Goal: Navigation & Orientation: Find specific page/section

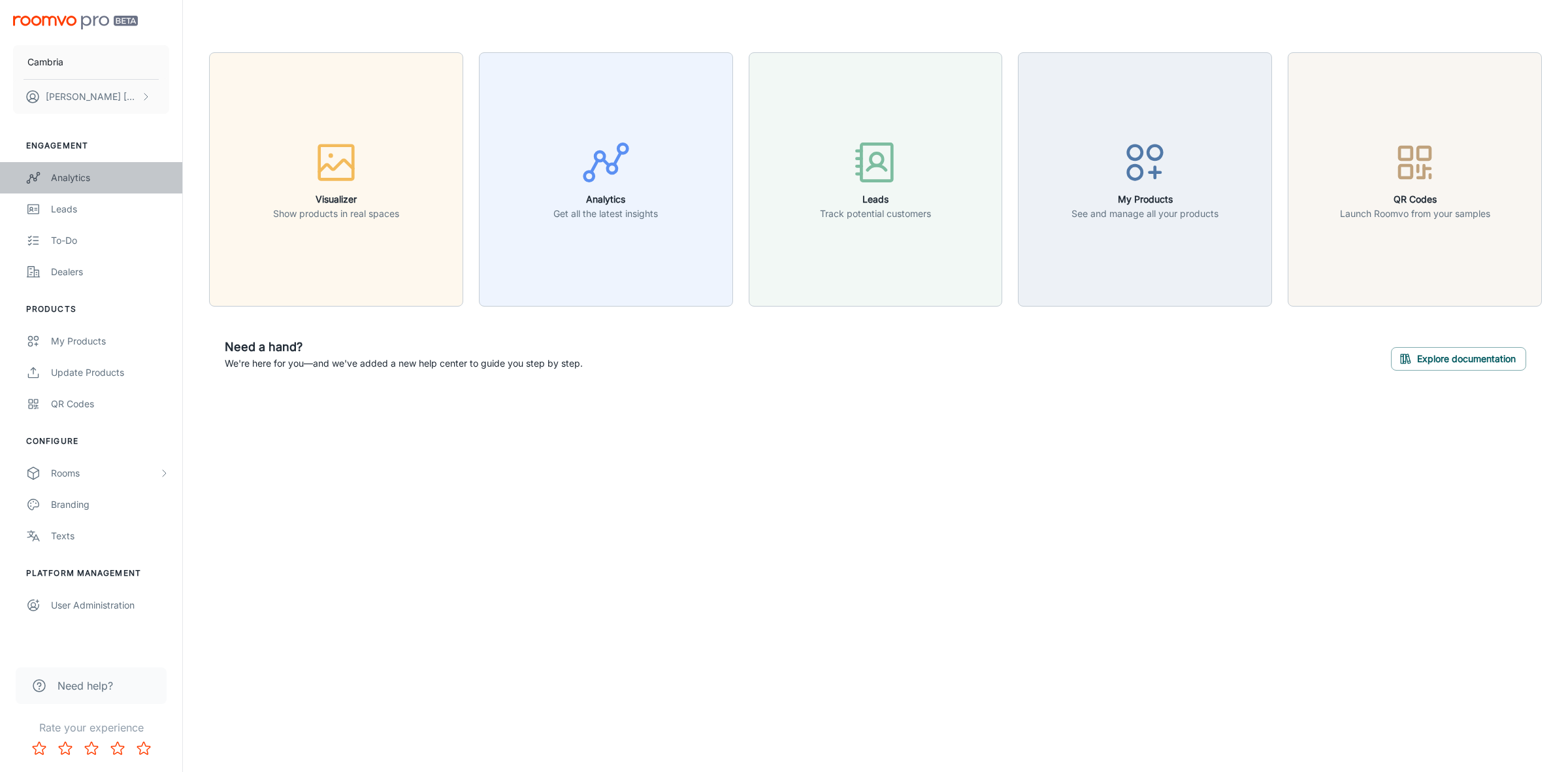
click at [82, 175] on div "Analytics" at bounding box center [110, 177] width 119 height 14
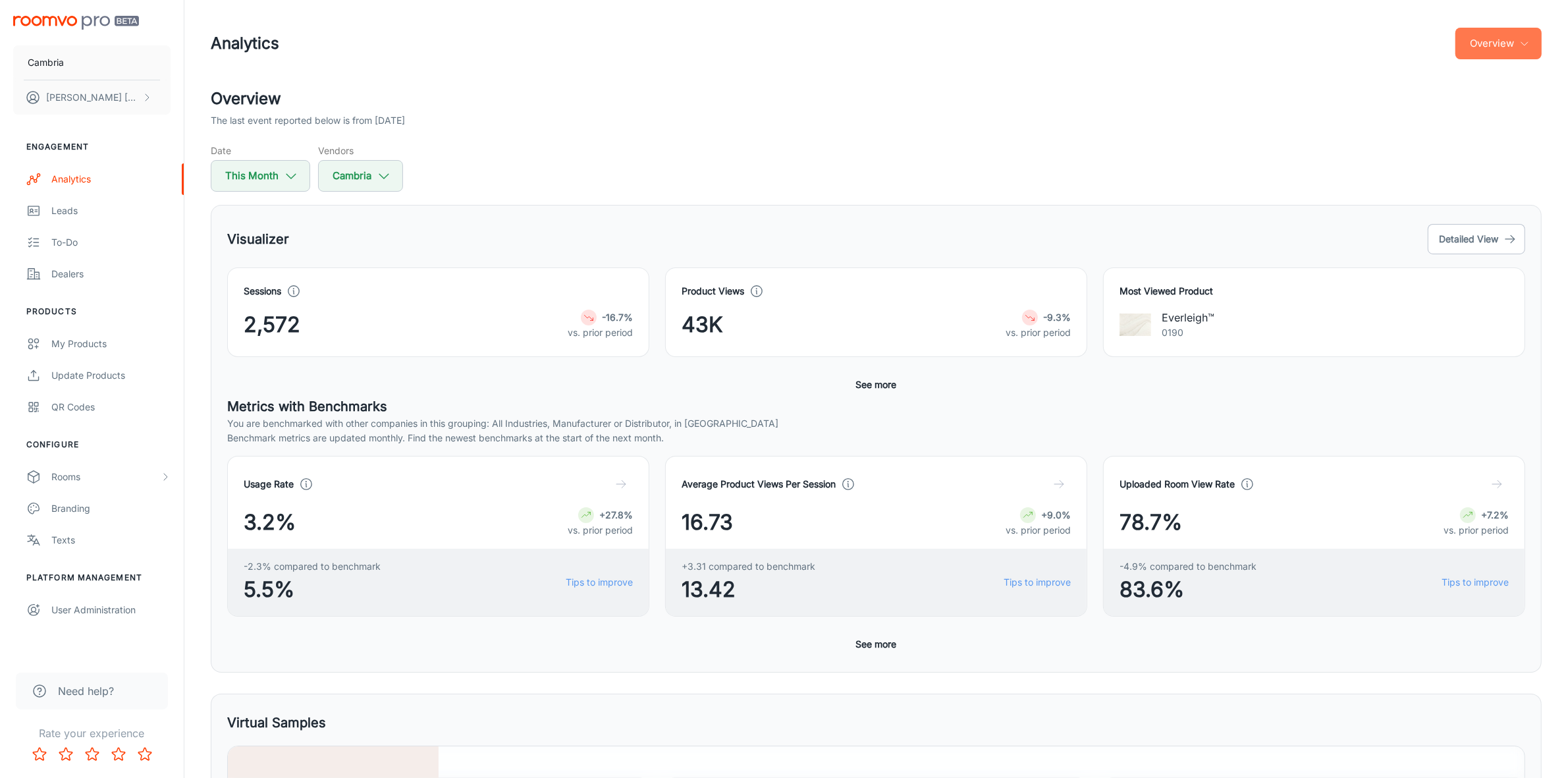
click at [1526, 45] on icon "button" at bounding box center [1525, 43] width 11 height 11
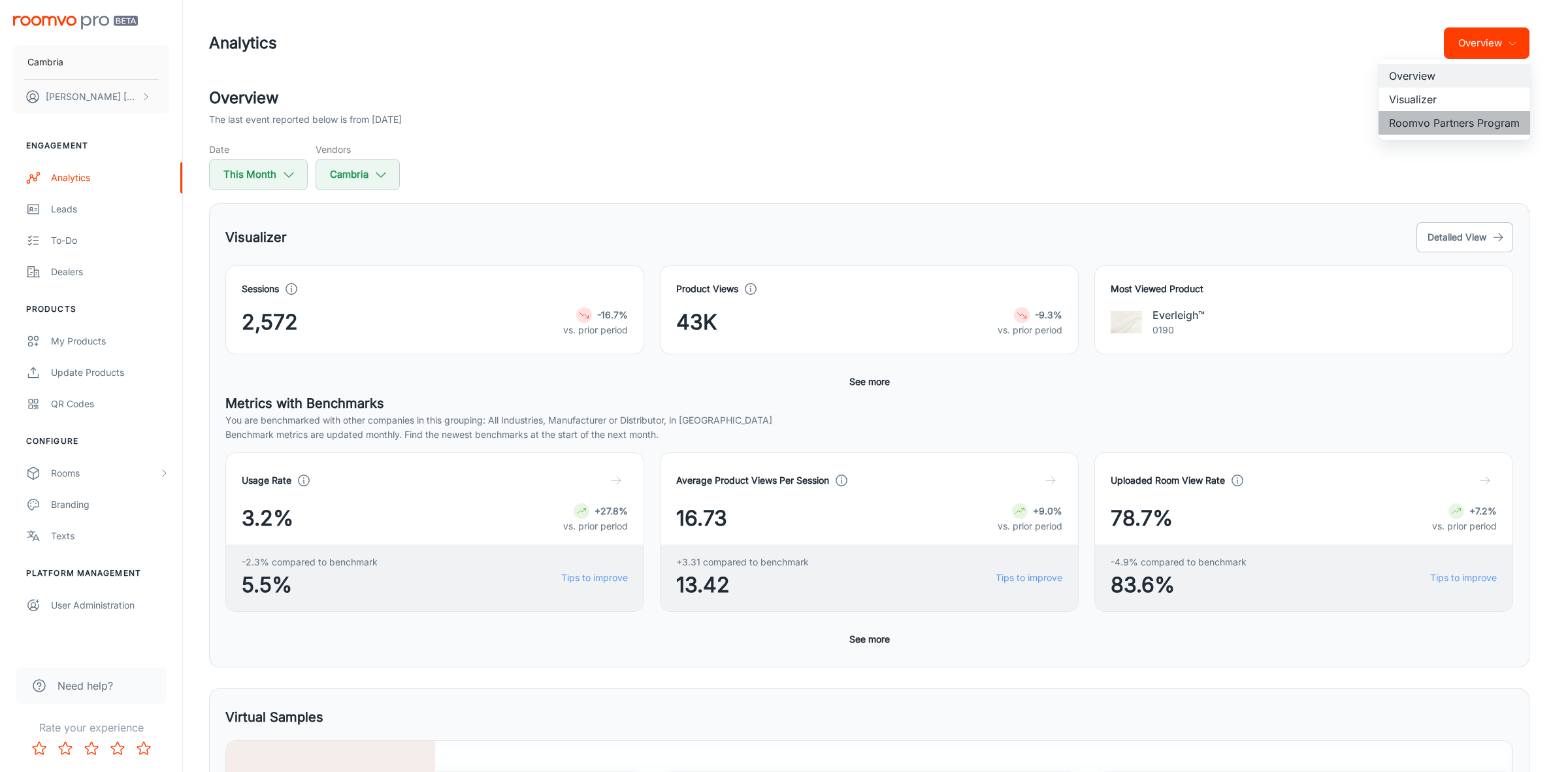
click at [1429, 126] on li "Roomvo Partners Program" at bounding box center [1454, 122] width 152 height 24
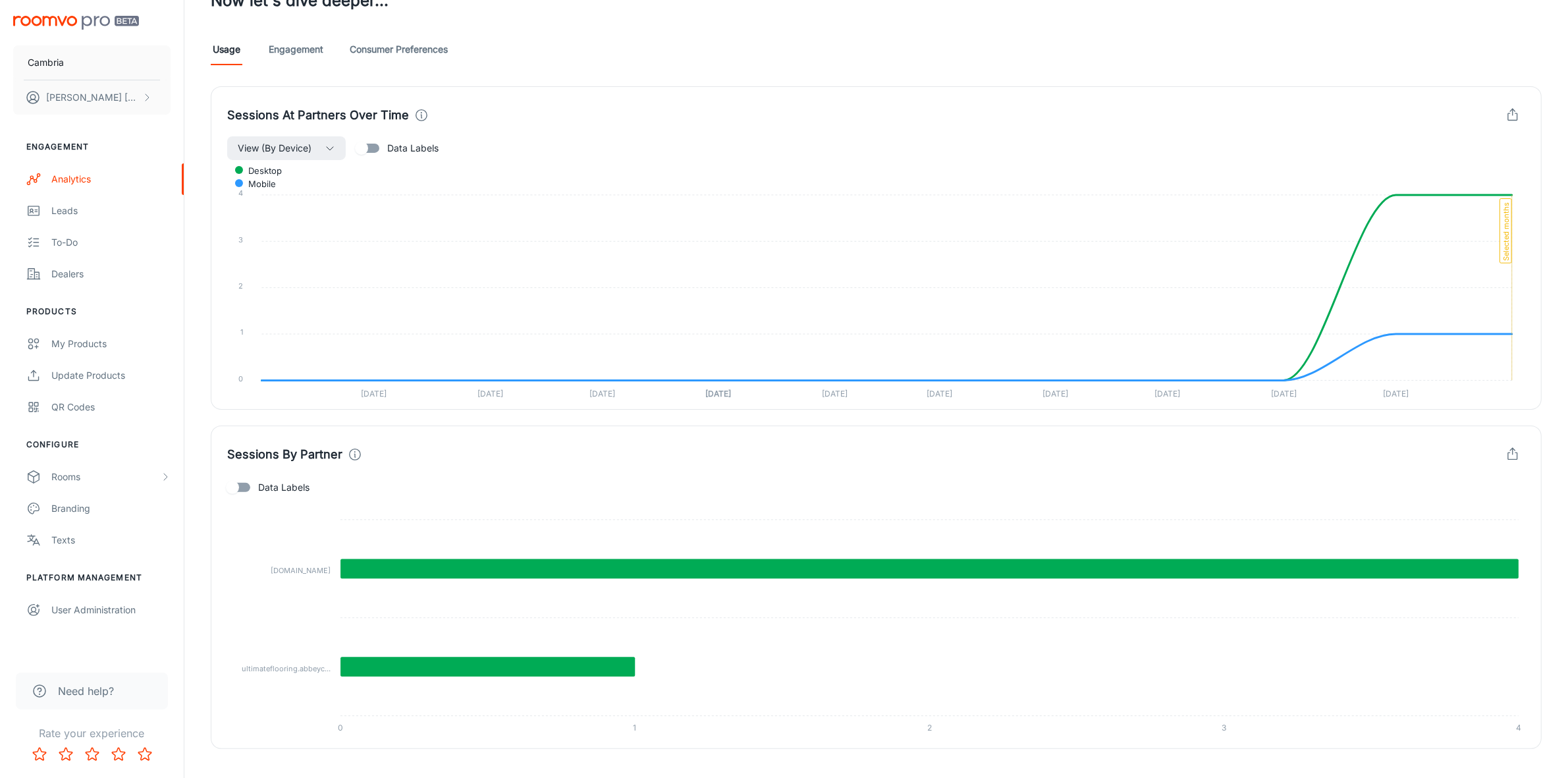
scroll to position [361, 0]
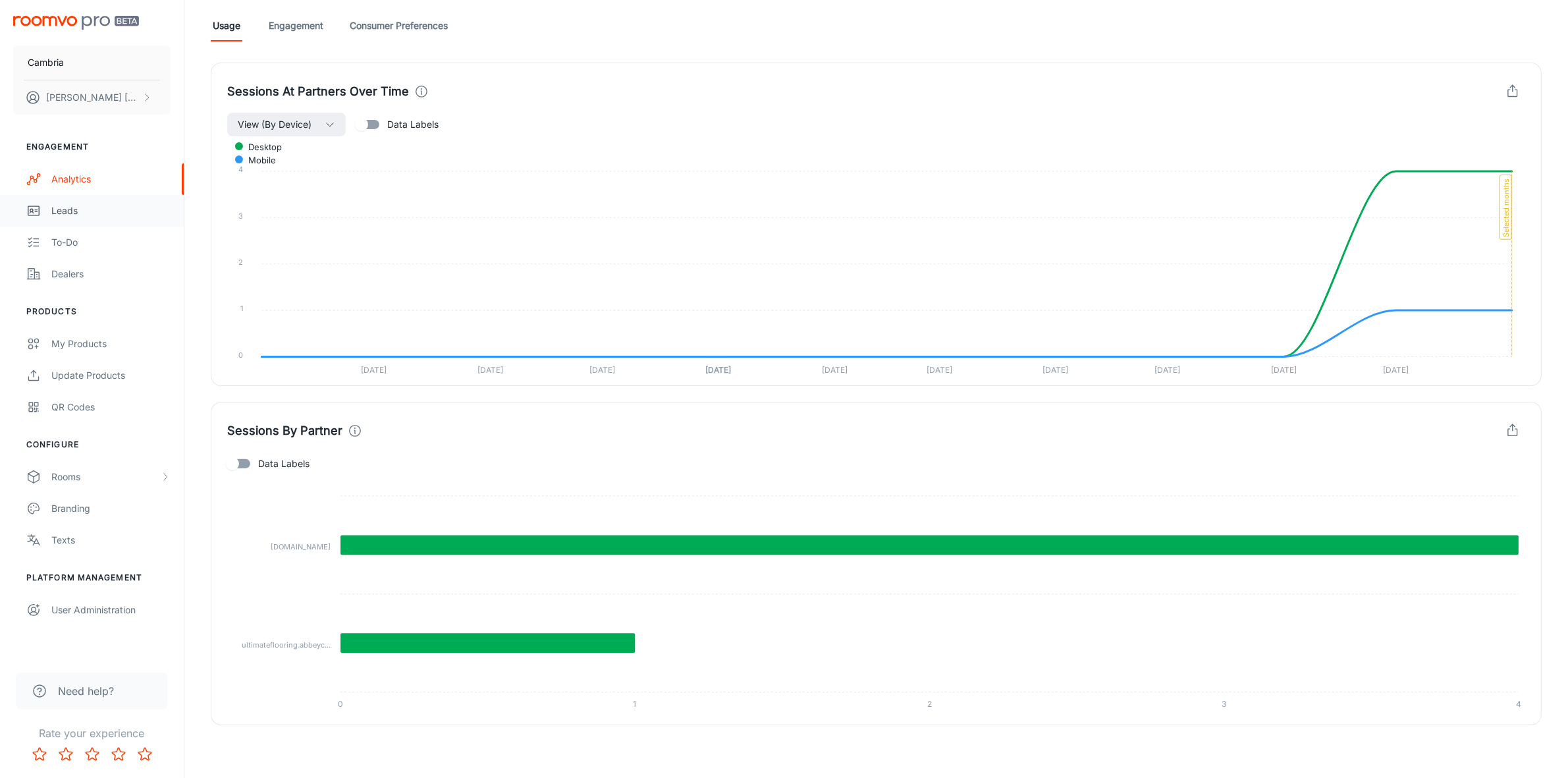
click at [63, 211] on div "Leads" at bounding box center [111, 211] width 120 height 14
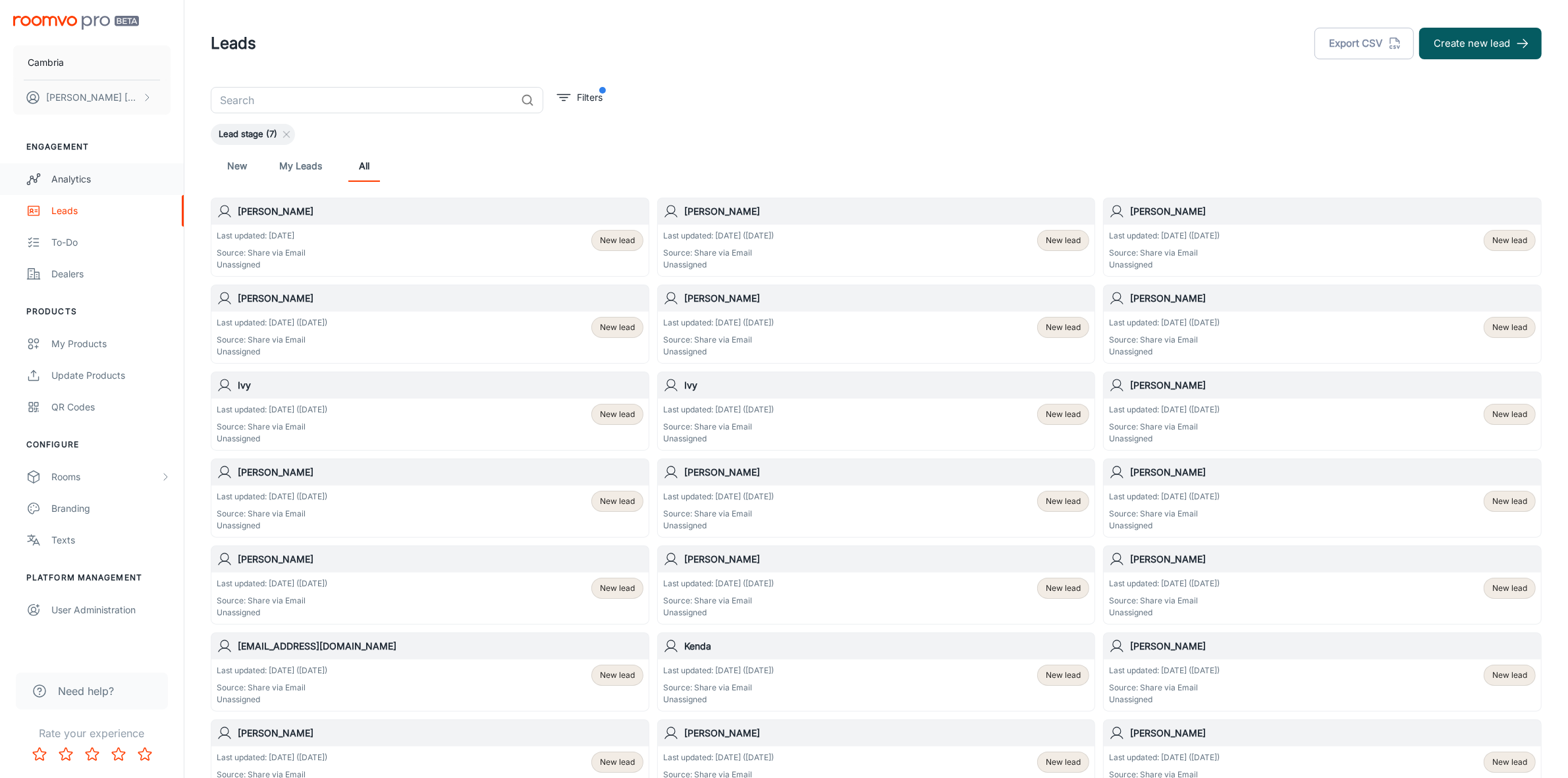
click at [76, 170] on link "Analytics" at bounding box center [92, 180] width 184 height 32
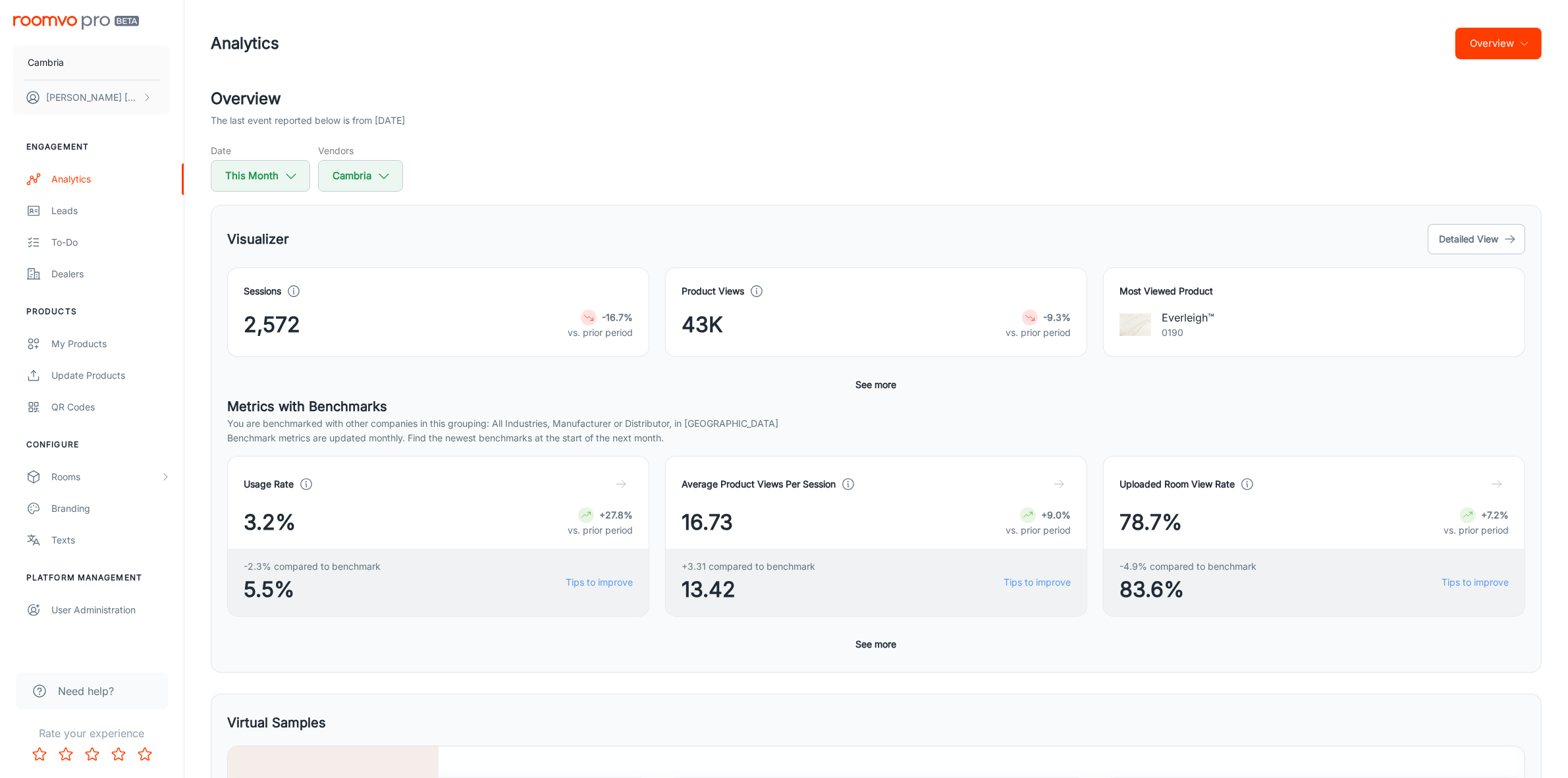
click at [1509, 47] on button "Overview" at bounding box center [1498, 43] width 86 height 32
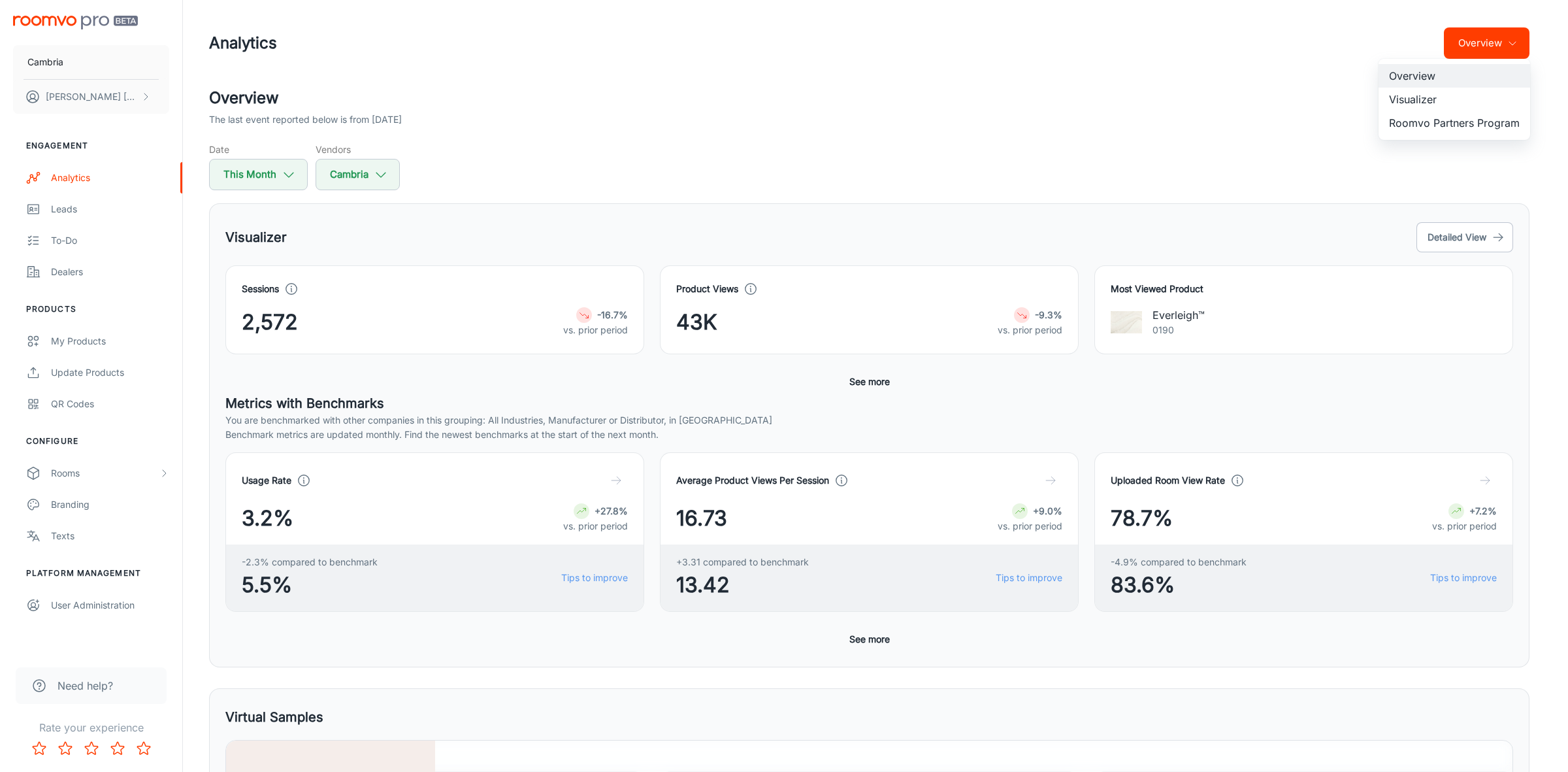
click at [1444, 95] on li "Visualizer" at bounding box center [1454, 99] width 152 height 24
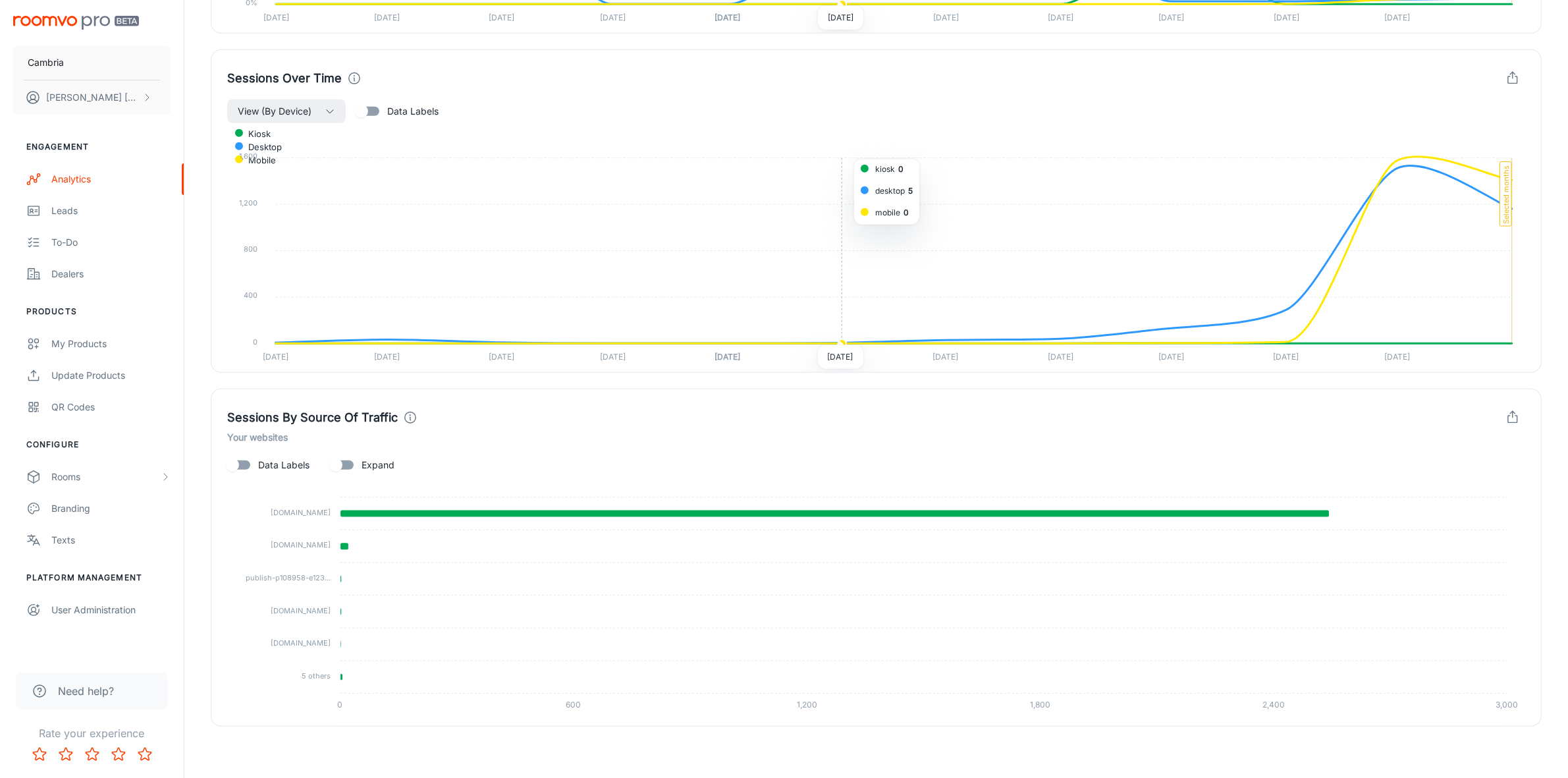
scroll to position [1139, 0]
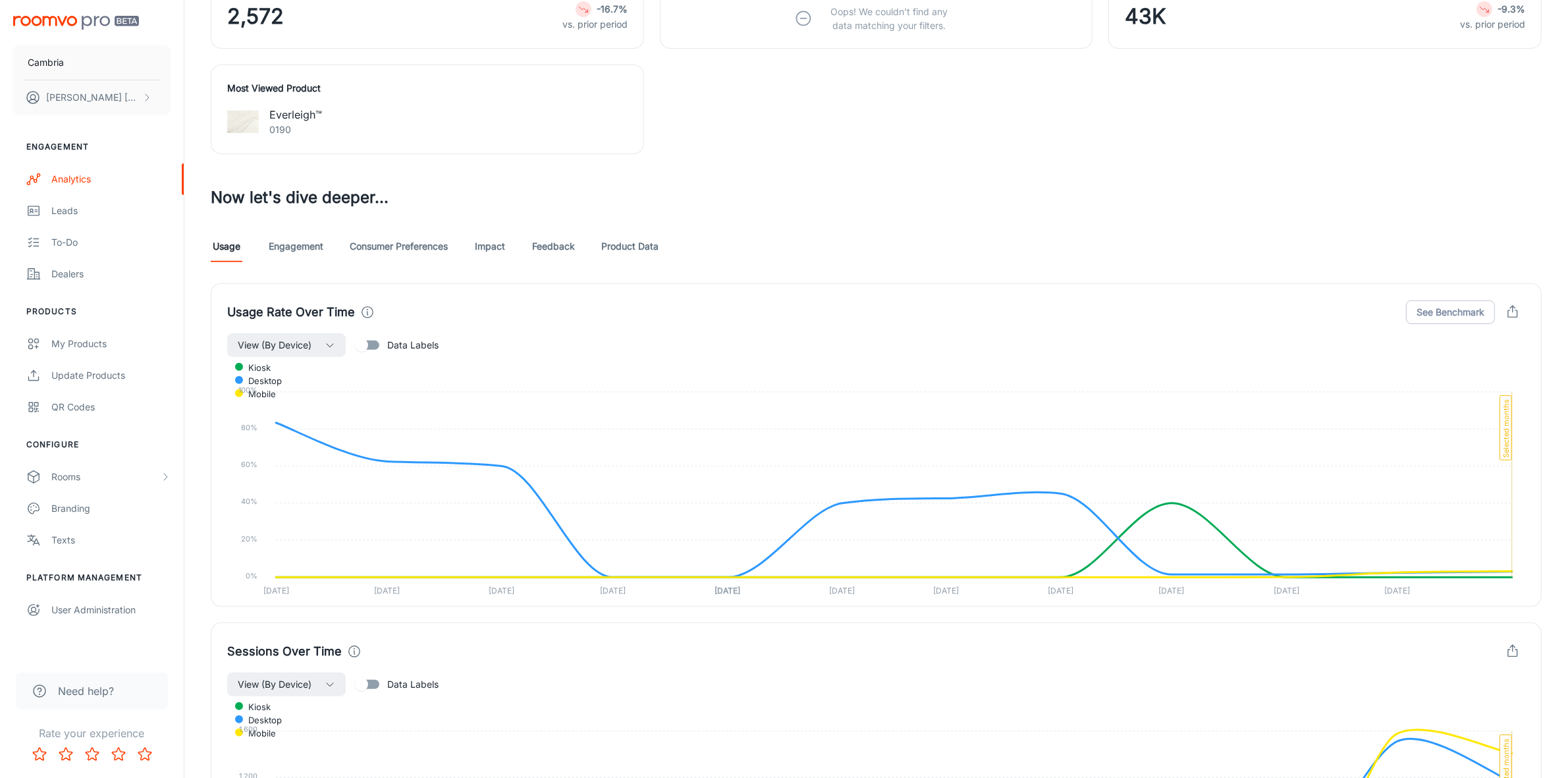
click at [558, 238] on link "Feedback" at bounding box center [553, 246] width 42 height 32
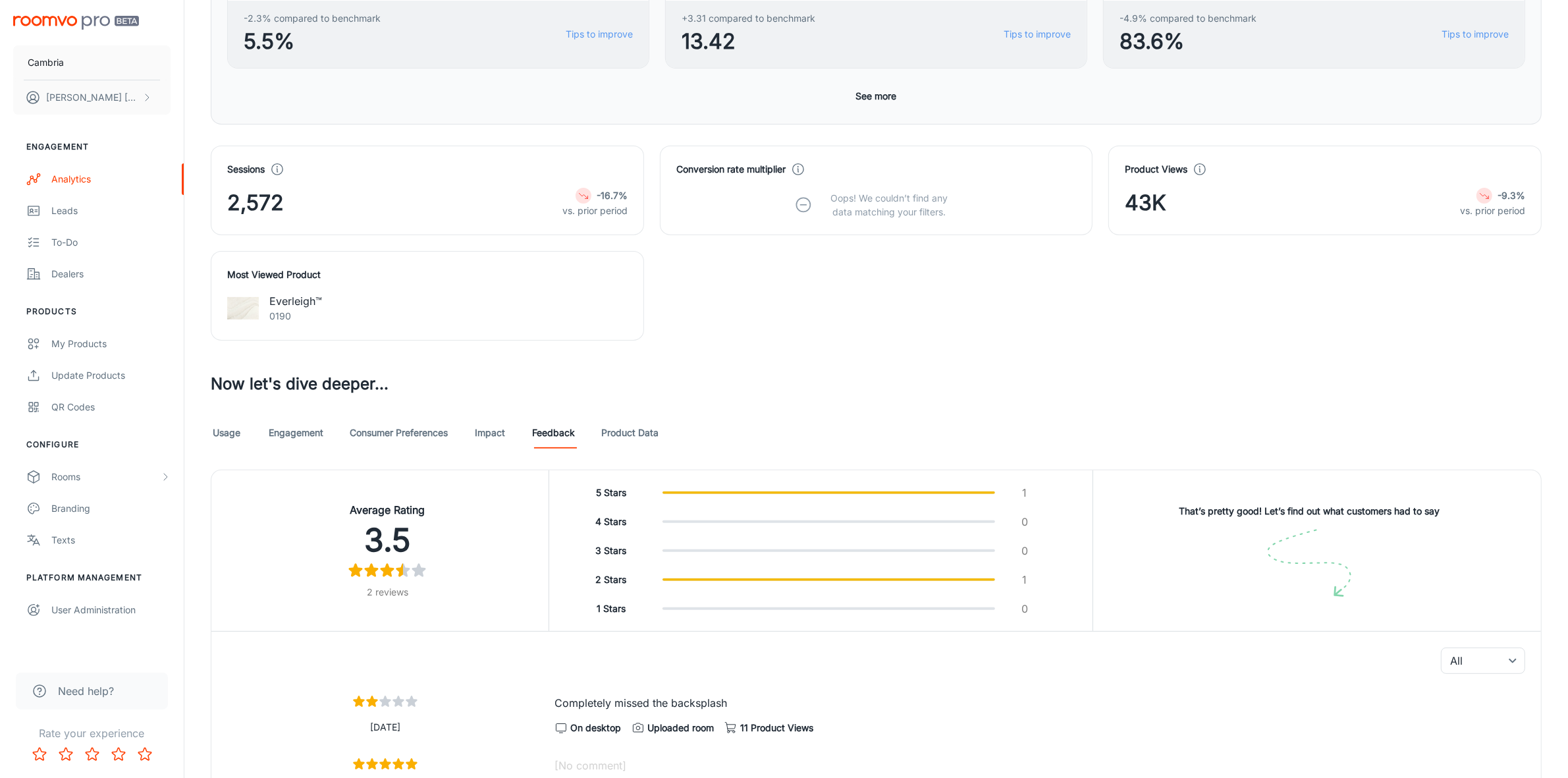
scroll to position [100, 0]
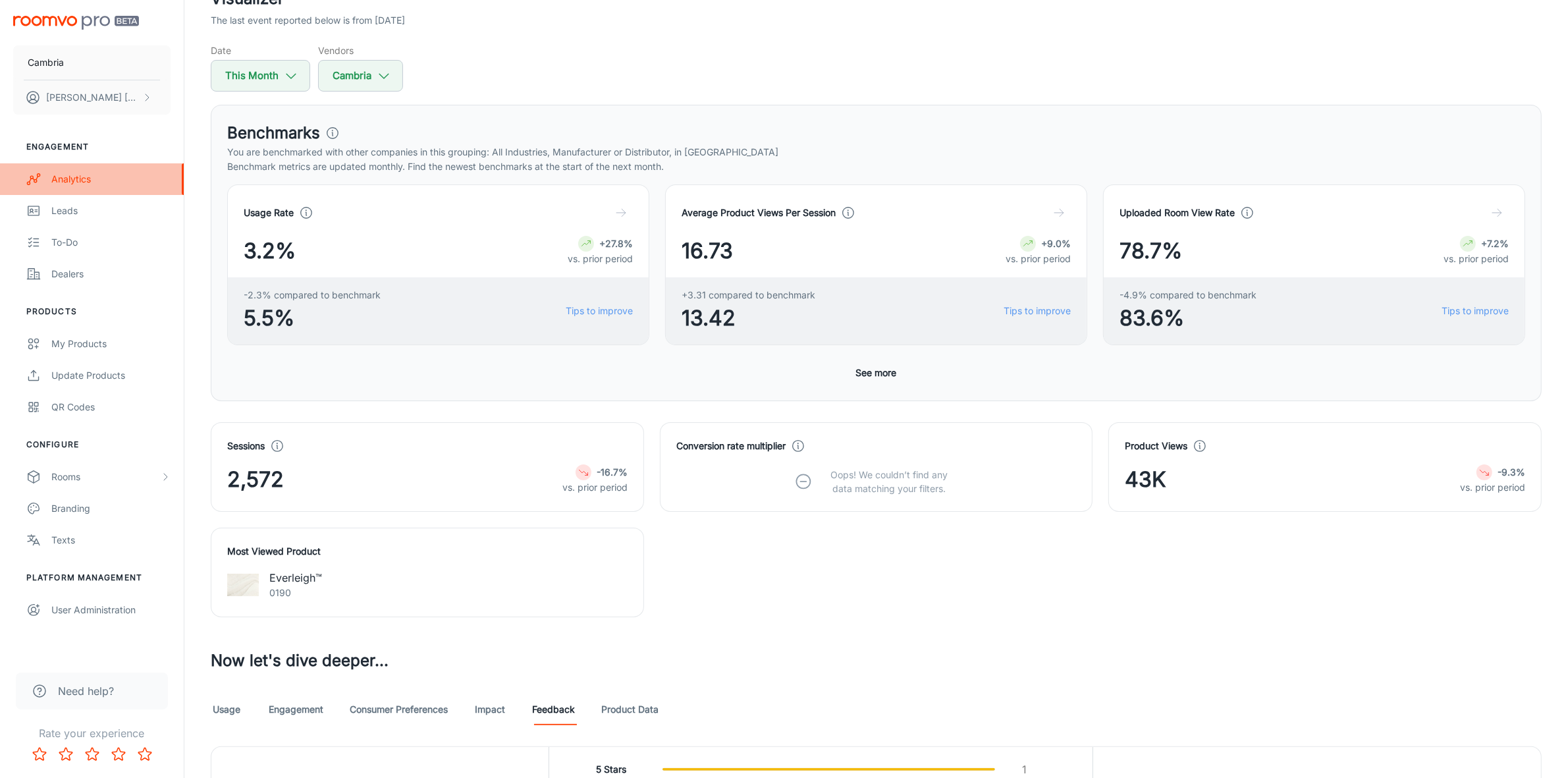
click at [82, 173] on div "Analytics" at bounding box center [111, 179] width 120 height 14
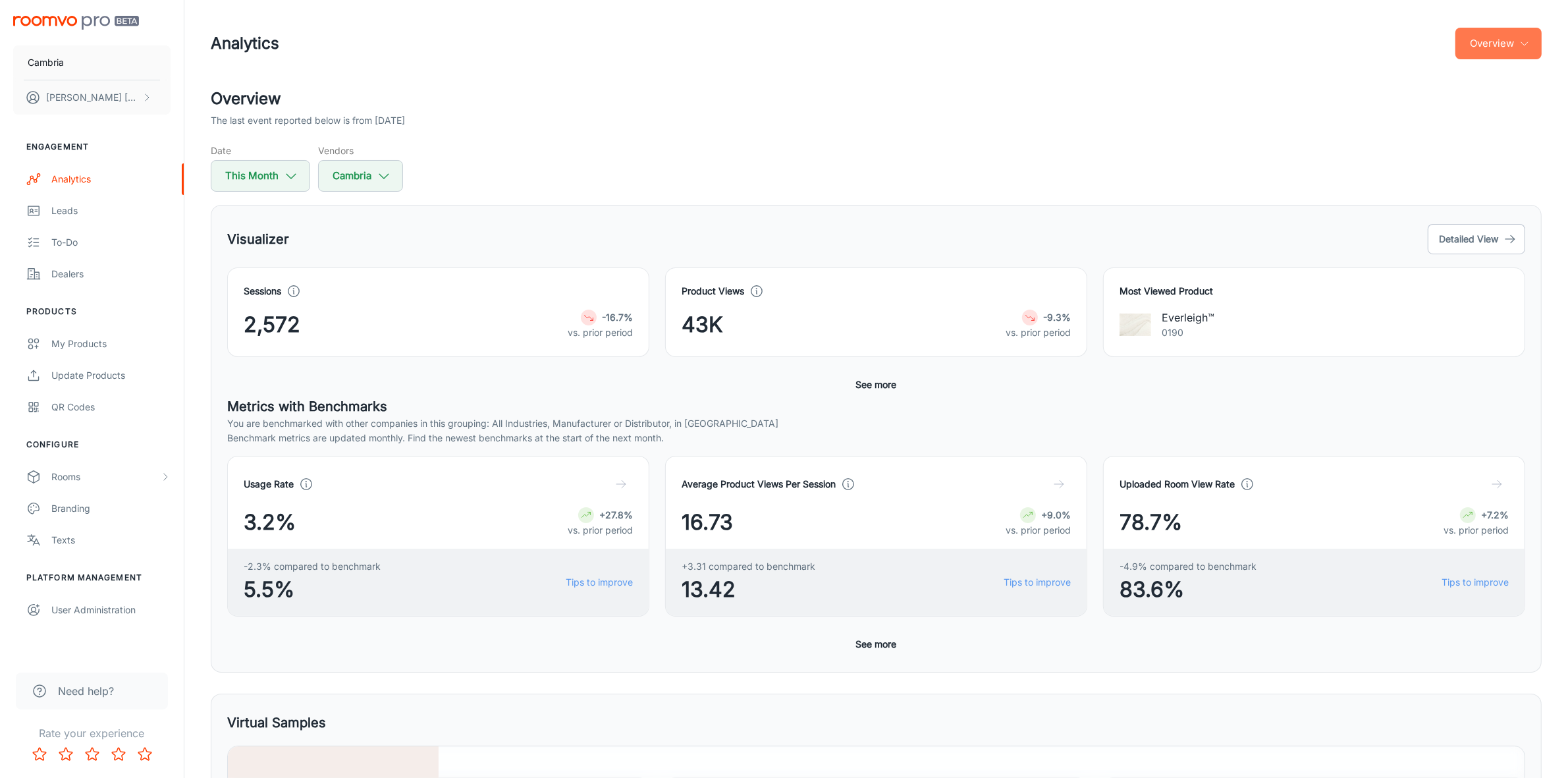
click at [1523, 42] on icon "button" at bounding box center [1525, 43] width 11 height 11
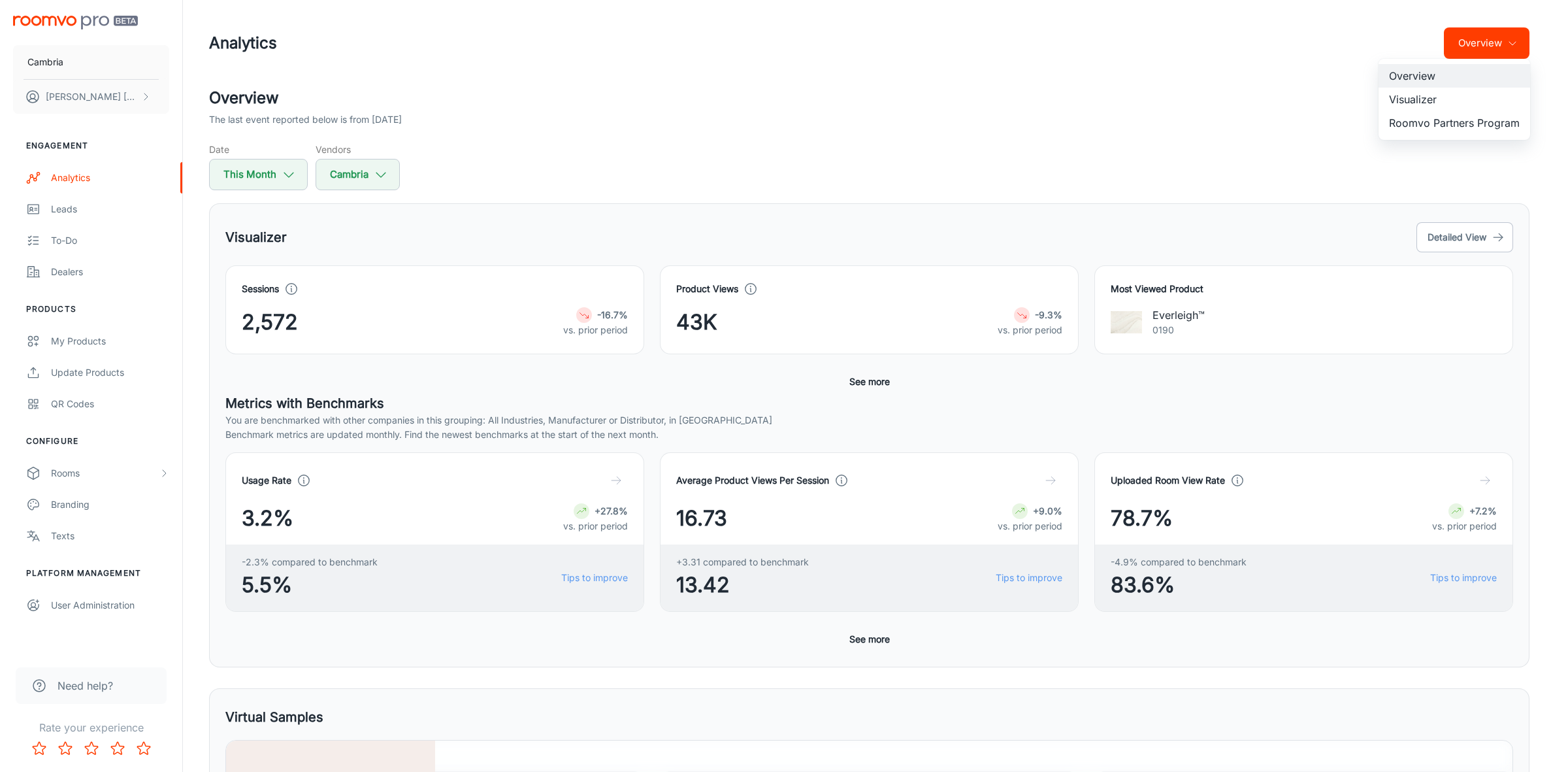
click at [1456, 121] on li "Roomvo Partners Program" at bounding box center [1454, 122] width 152 height 24
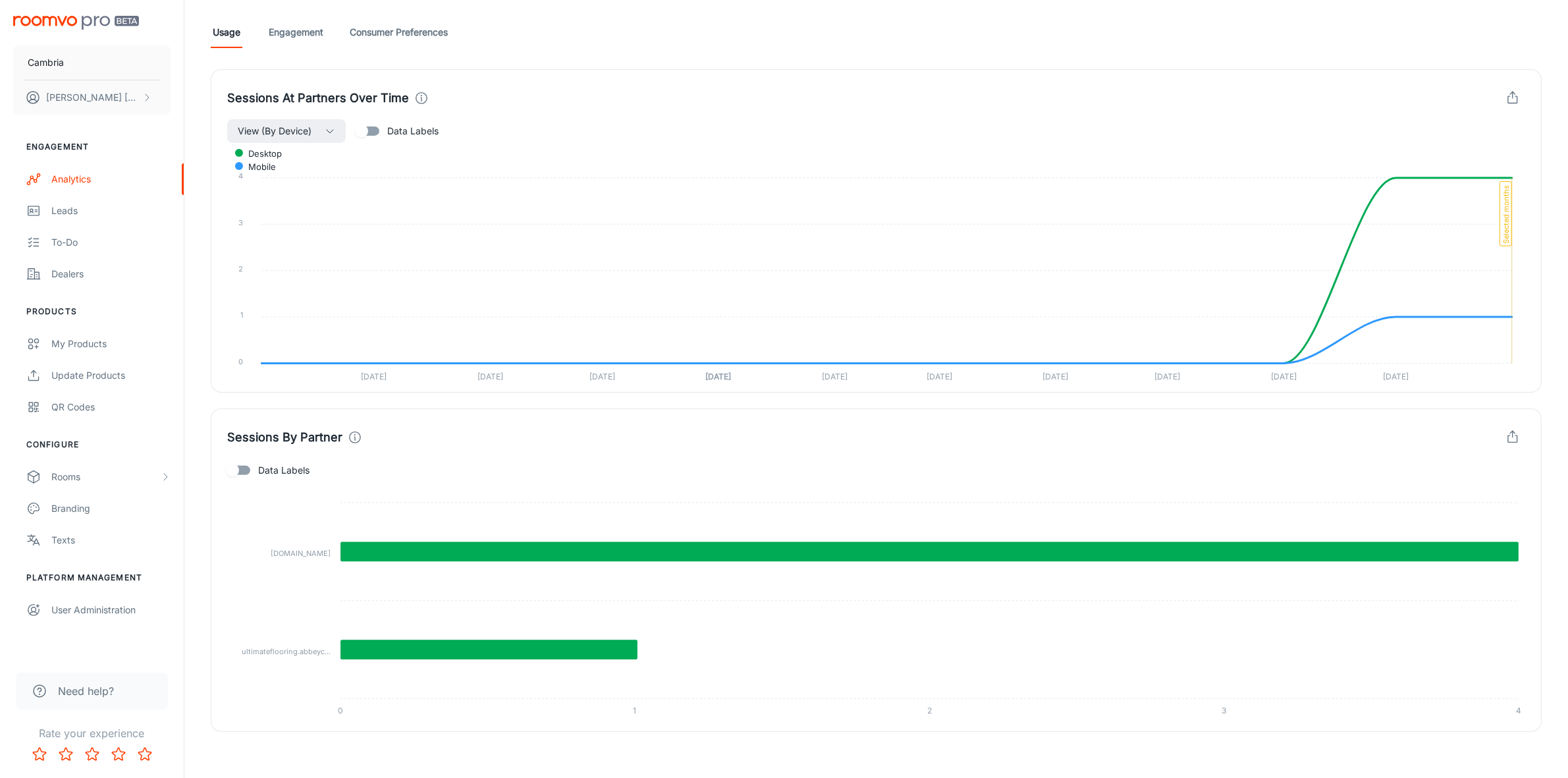
scroll to position [361, 0]
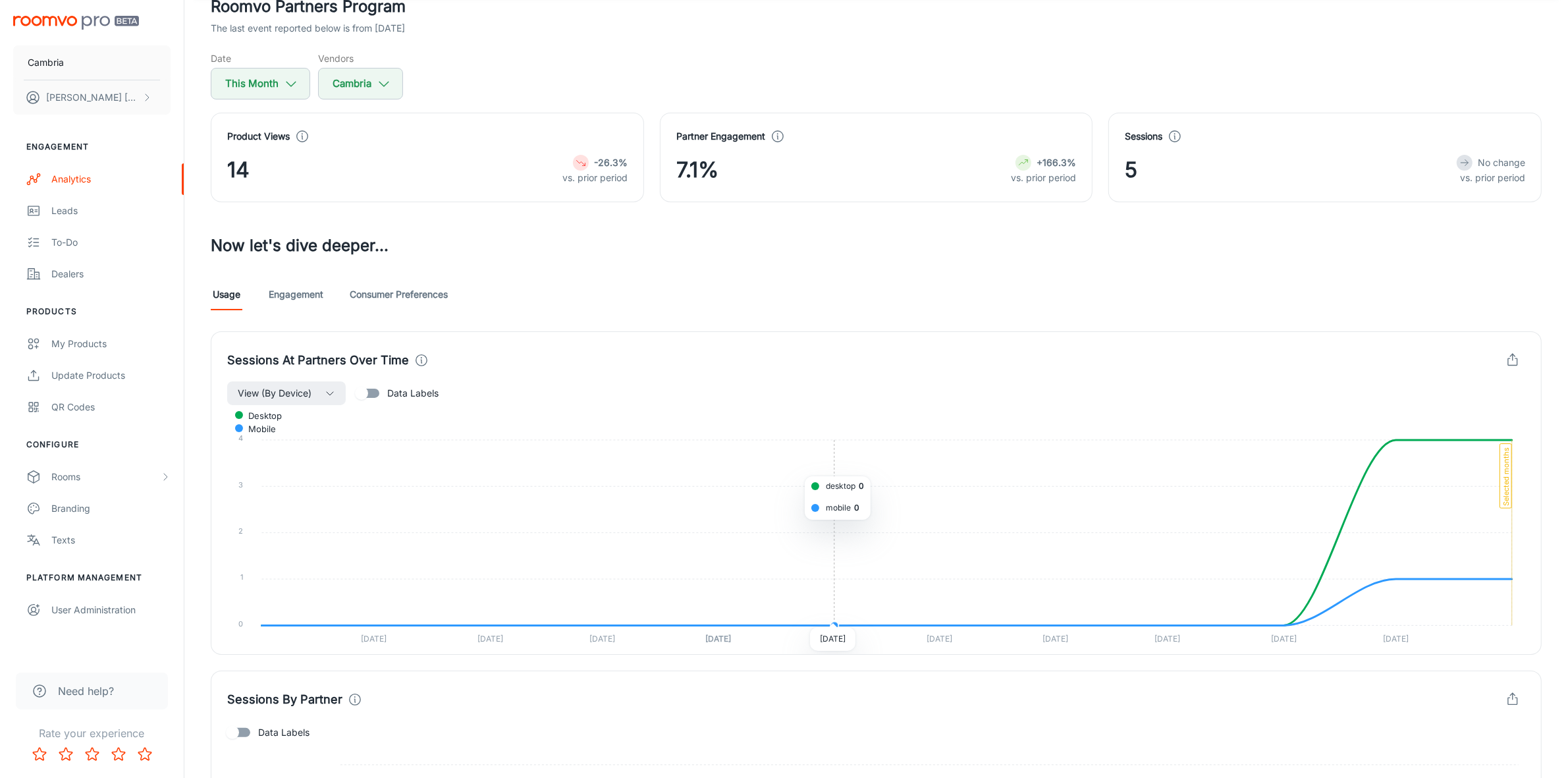
scroll to position [32, 0]
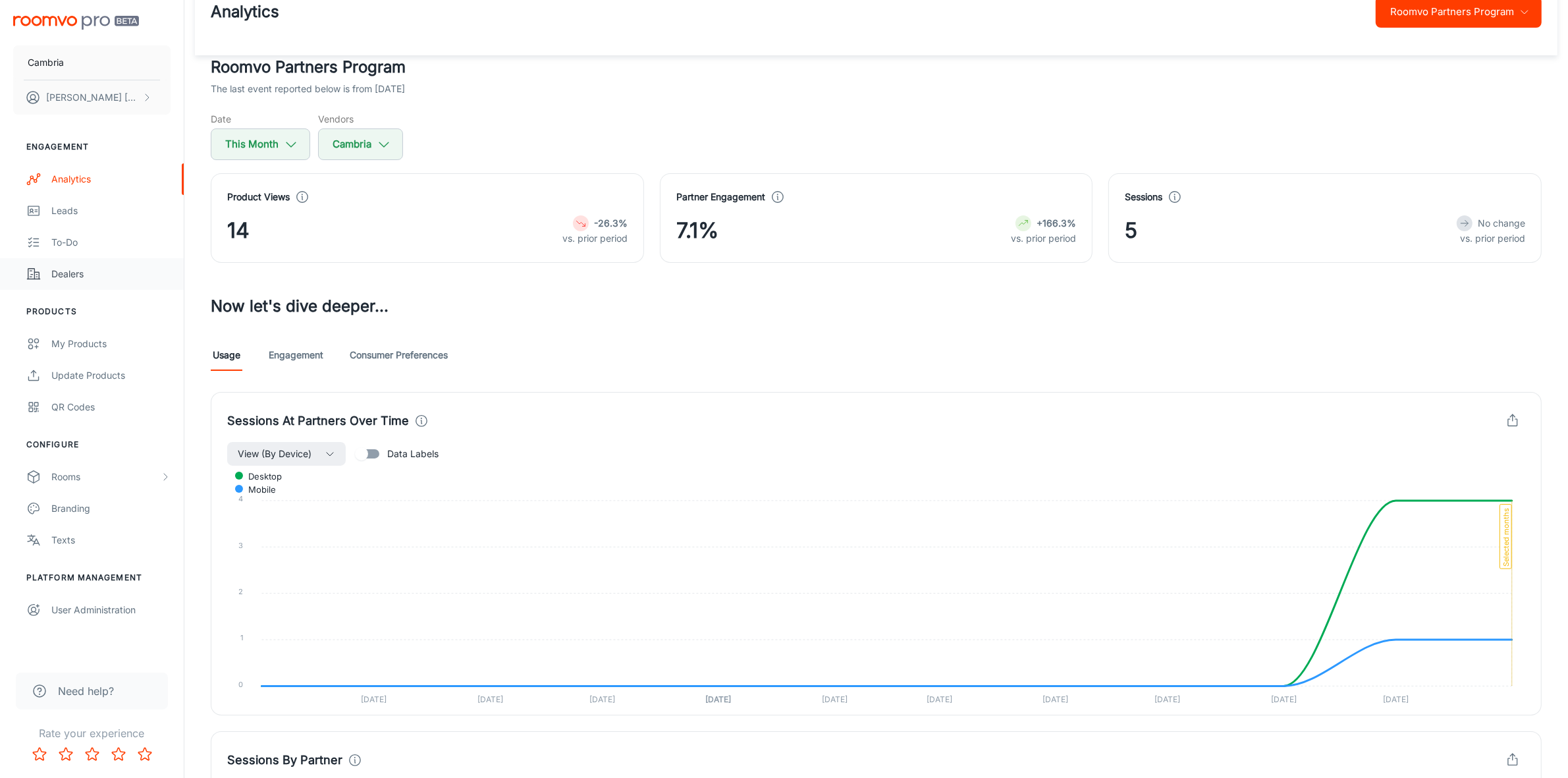
click at [63, 266] on div "Dealers" at bounding box center [111, 273] width 120 height 14
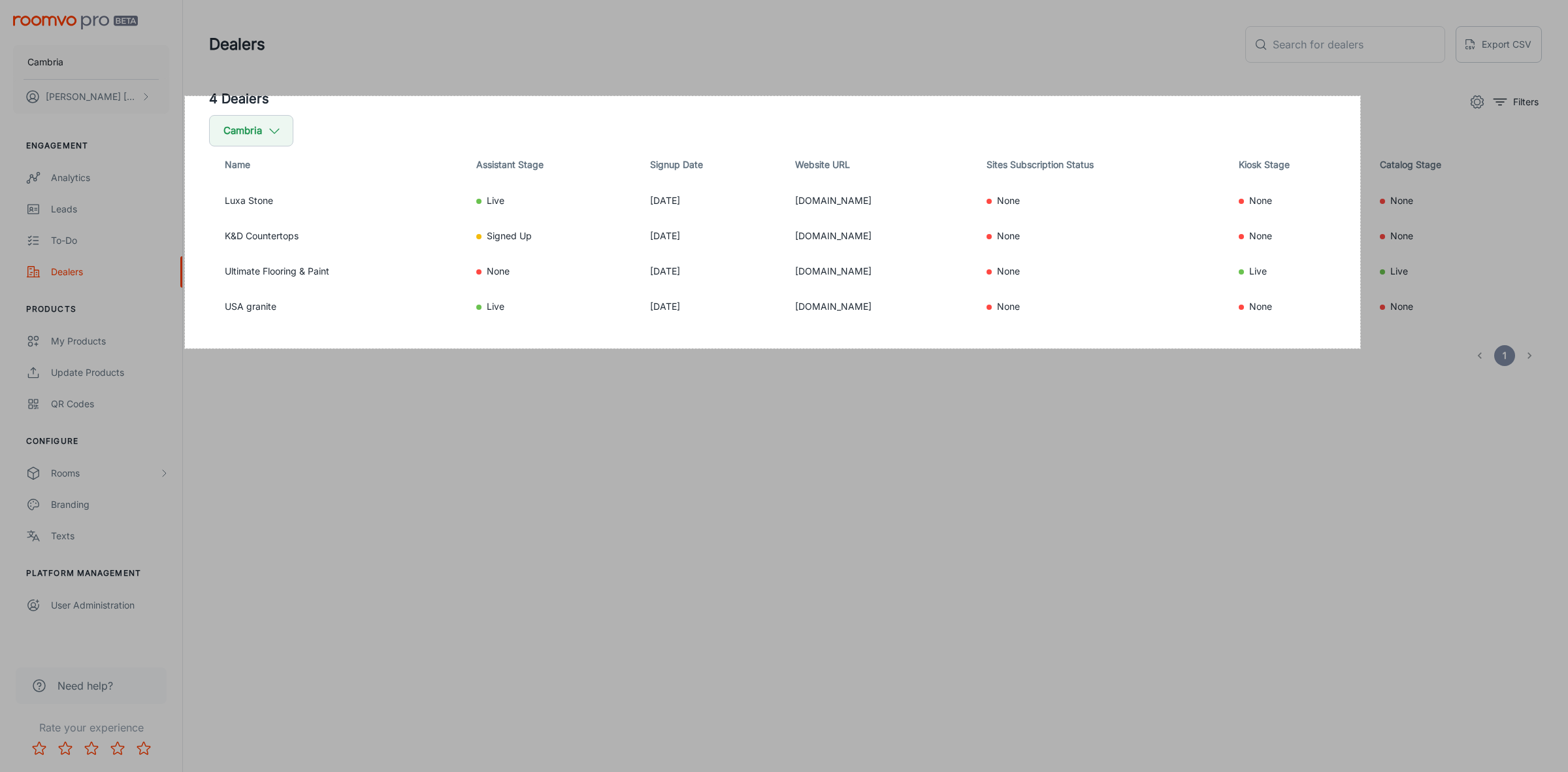
drag, startPoint x: 184, startPoint y: 96, endPoint x: 1360, endPoint y: 349, distance: 1202.9
click at [1360, 349] on div "1799 X 386" at bounding box center [784, 386] width 1568 height 772
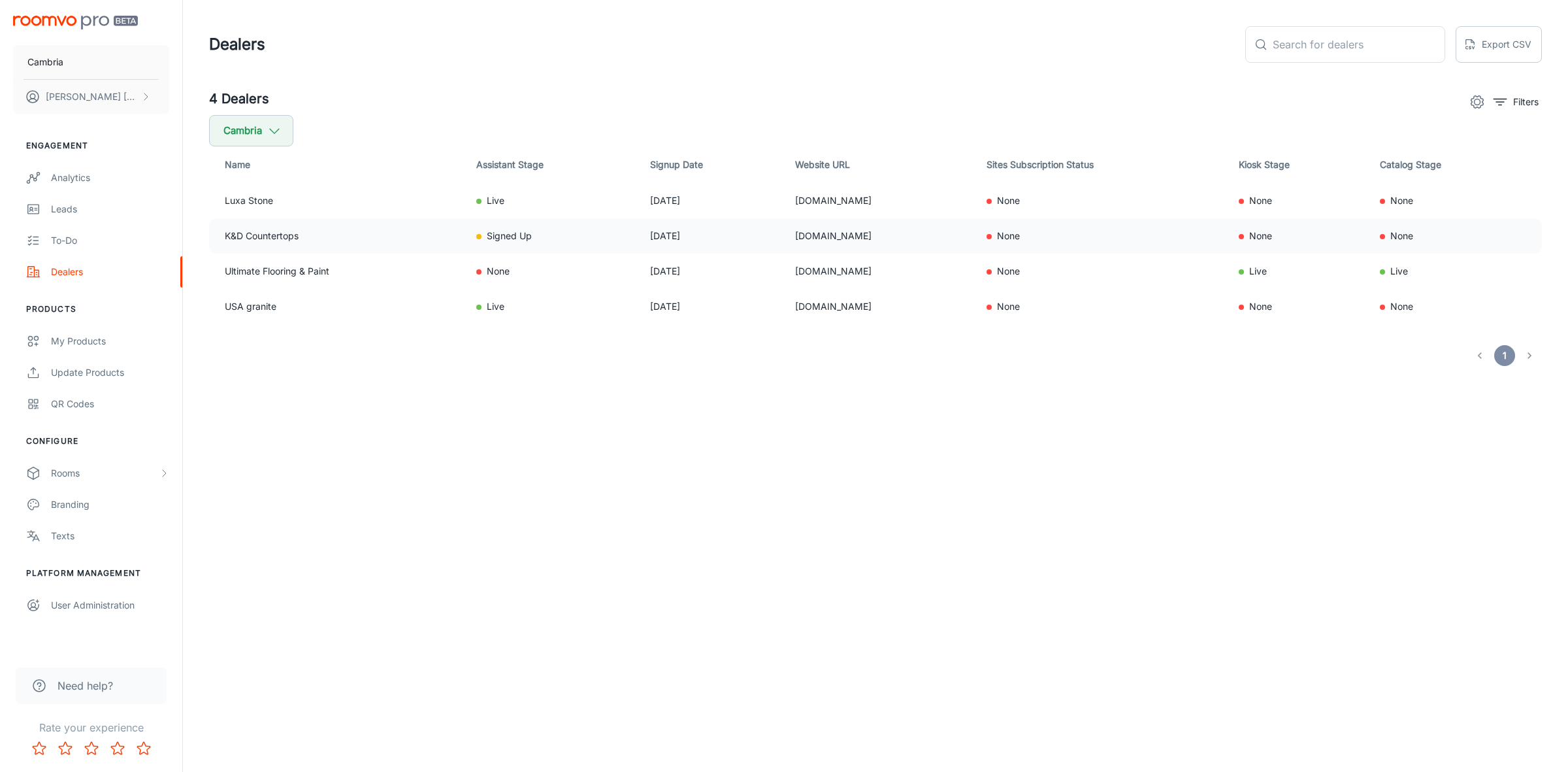
click at [281, 227] on td "K&D Countertops" at bounding box center [337, 235] width 256 height 35
click at [278, 232] on td "K&D Countertops" at bounding box center [337, 235] width 256 height 35
click at [64, 198] on link "Leads" at bounding box center [91, 209] width 183 height 32
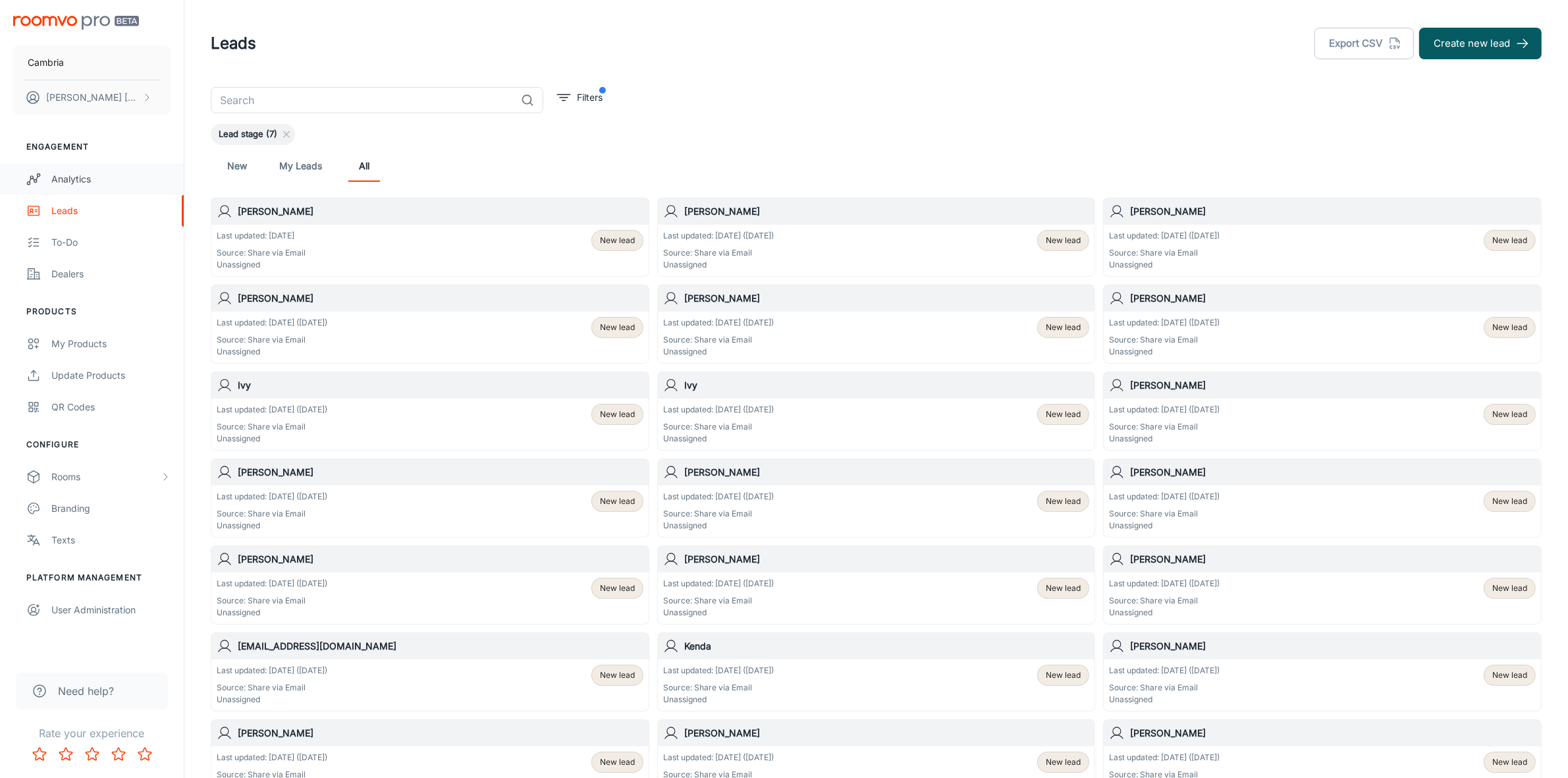
click at [60, 179] on div "Analytics" at bounding box center [111, 179] width 120 height 14
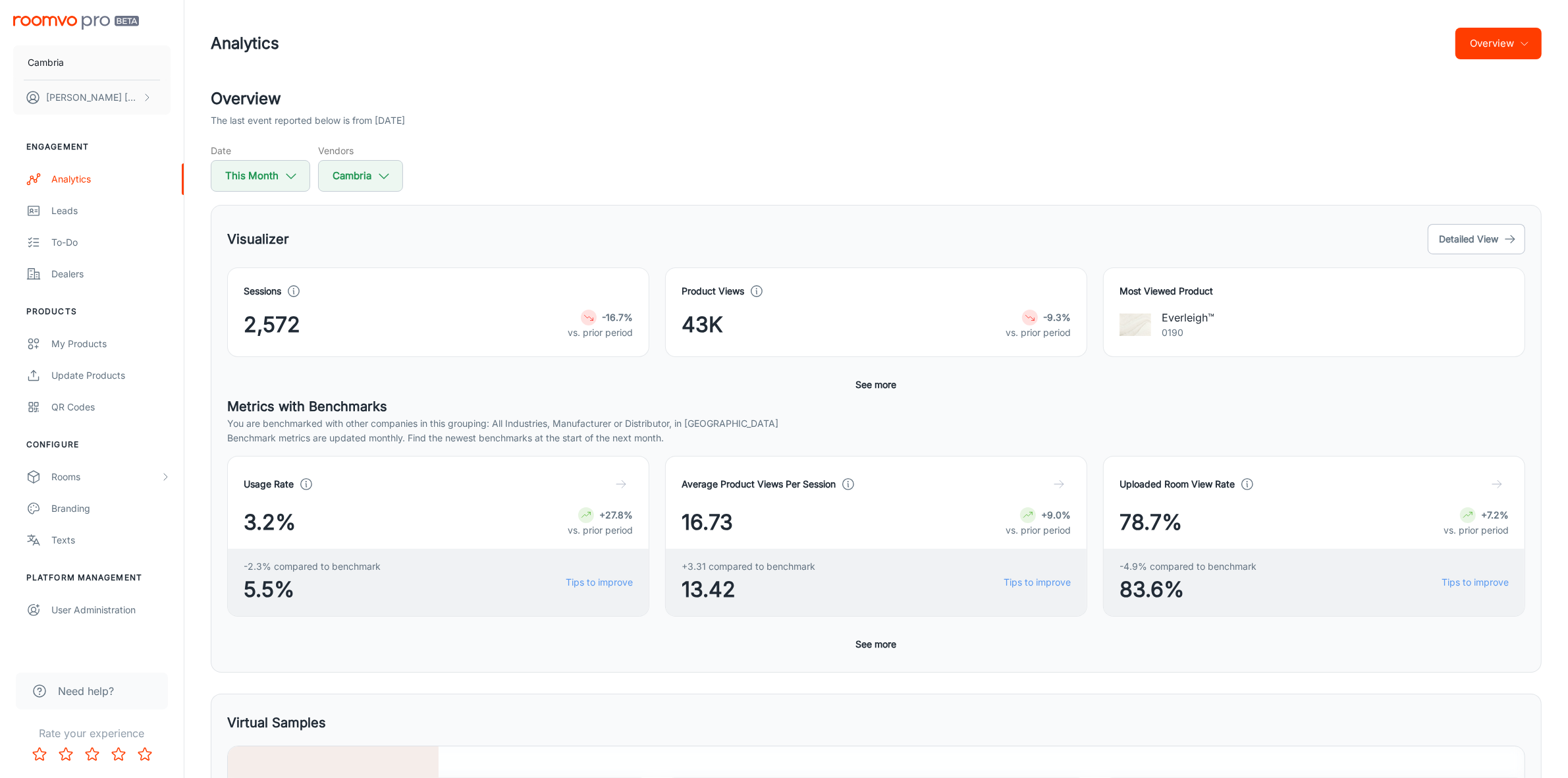
click at [1487, 41] on button "Overview" at bounding box center [1498, 43] width 86 height 32
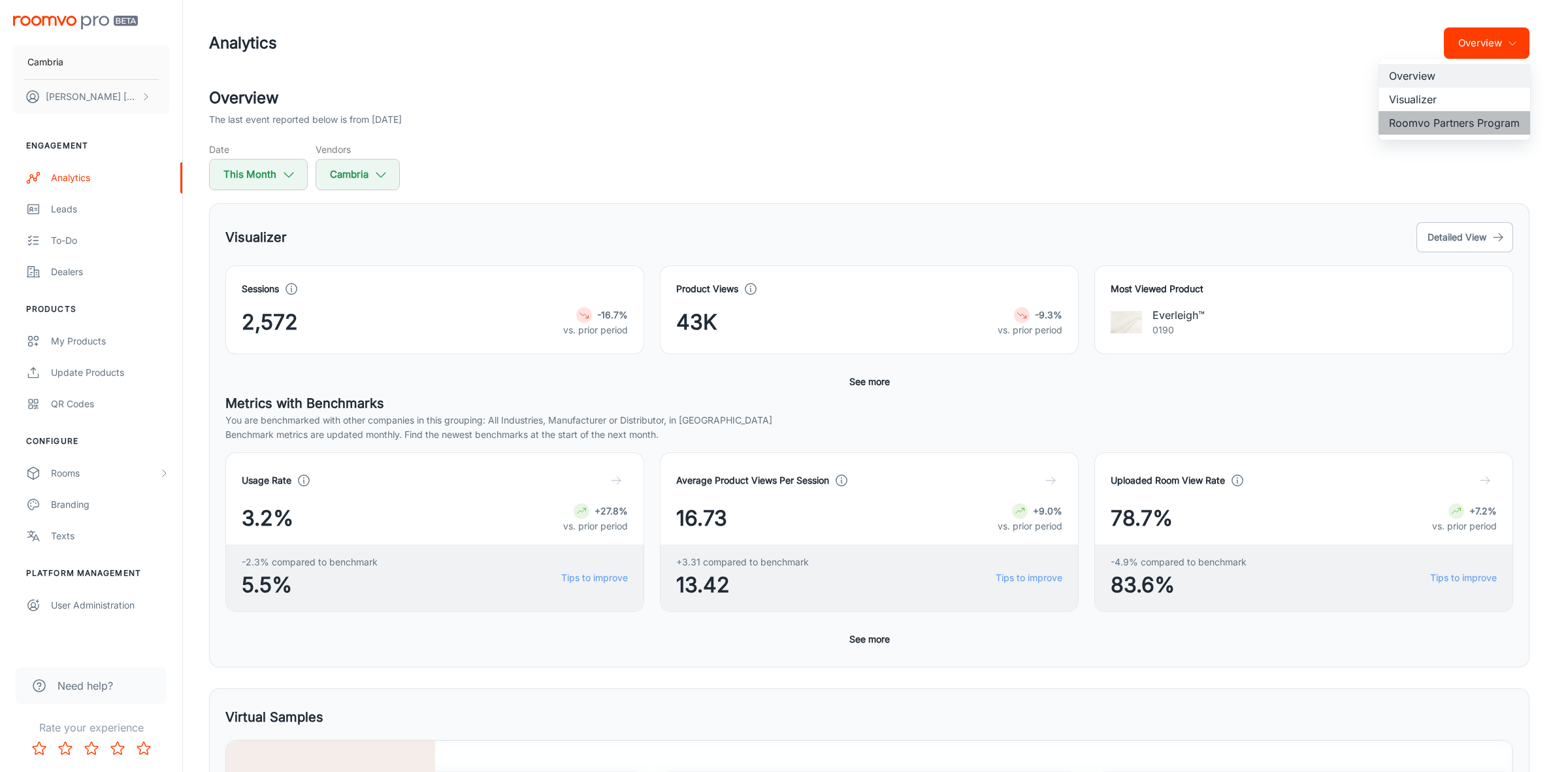
click at [1413, 119] on li "Roomvo Partners Program" at bounding box center [1454, 122] width 152 height 24
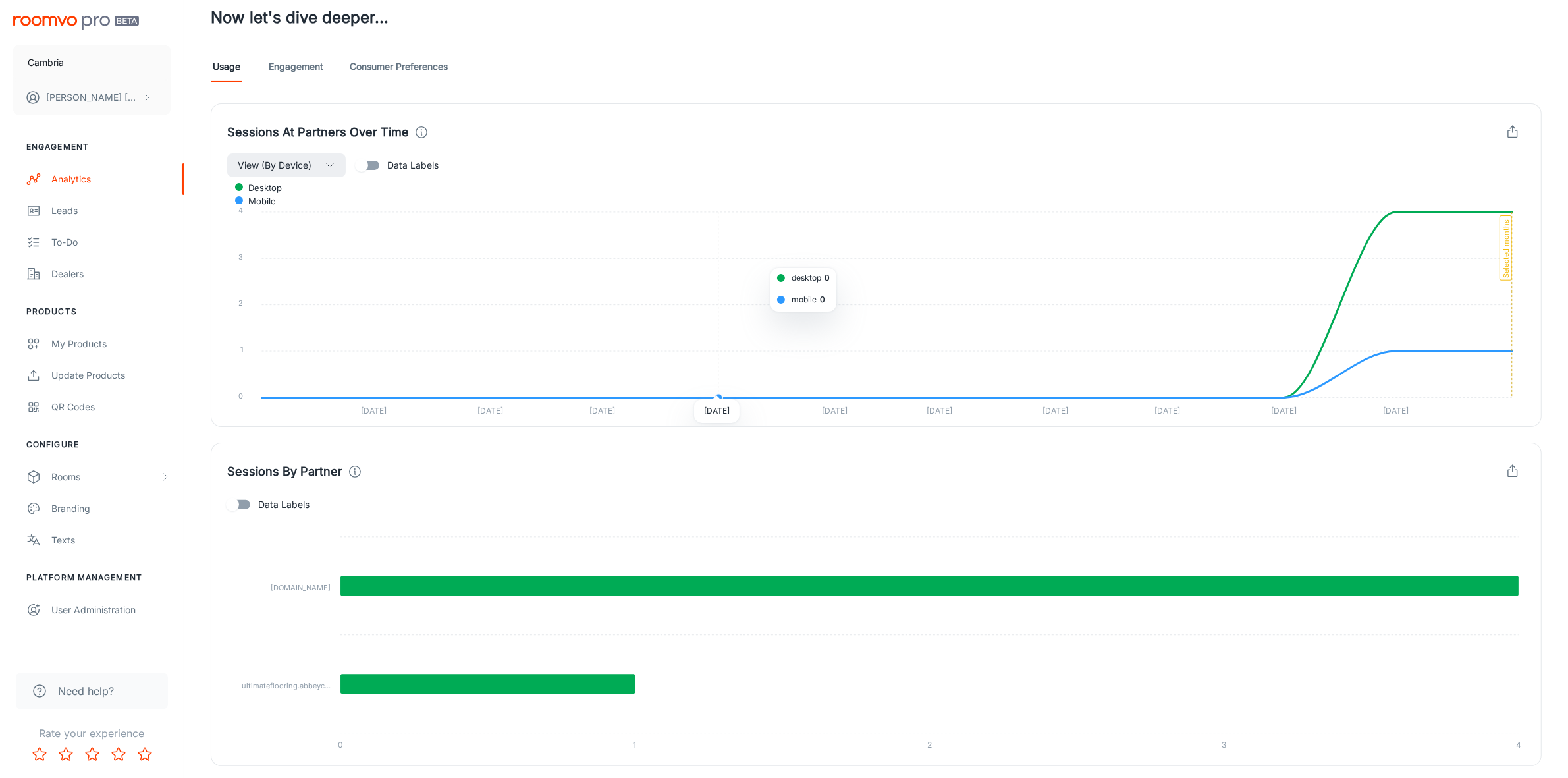
scroll to position [361, 0]
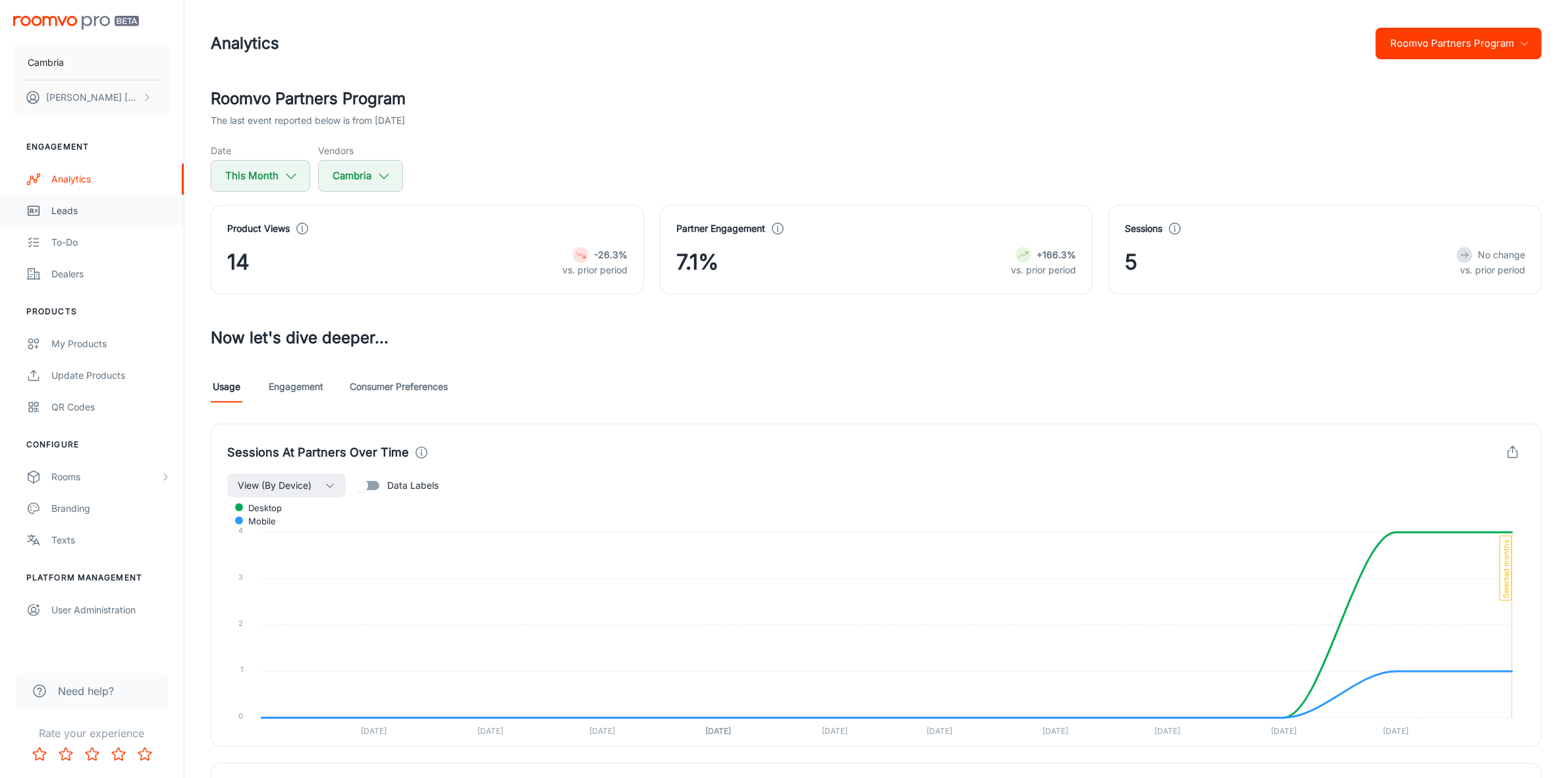
click at [64, 199] on link "Leads" at bounding box center [92, 211] width 184 height 32
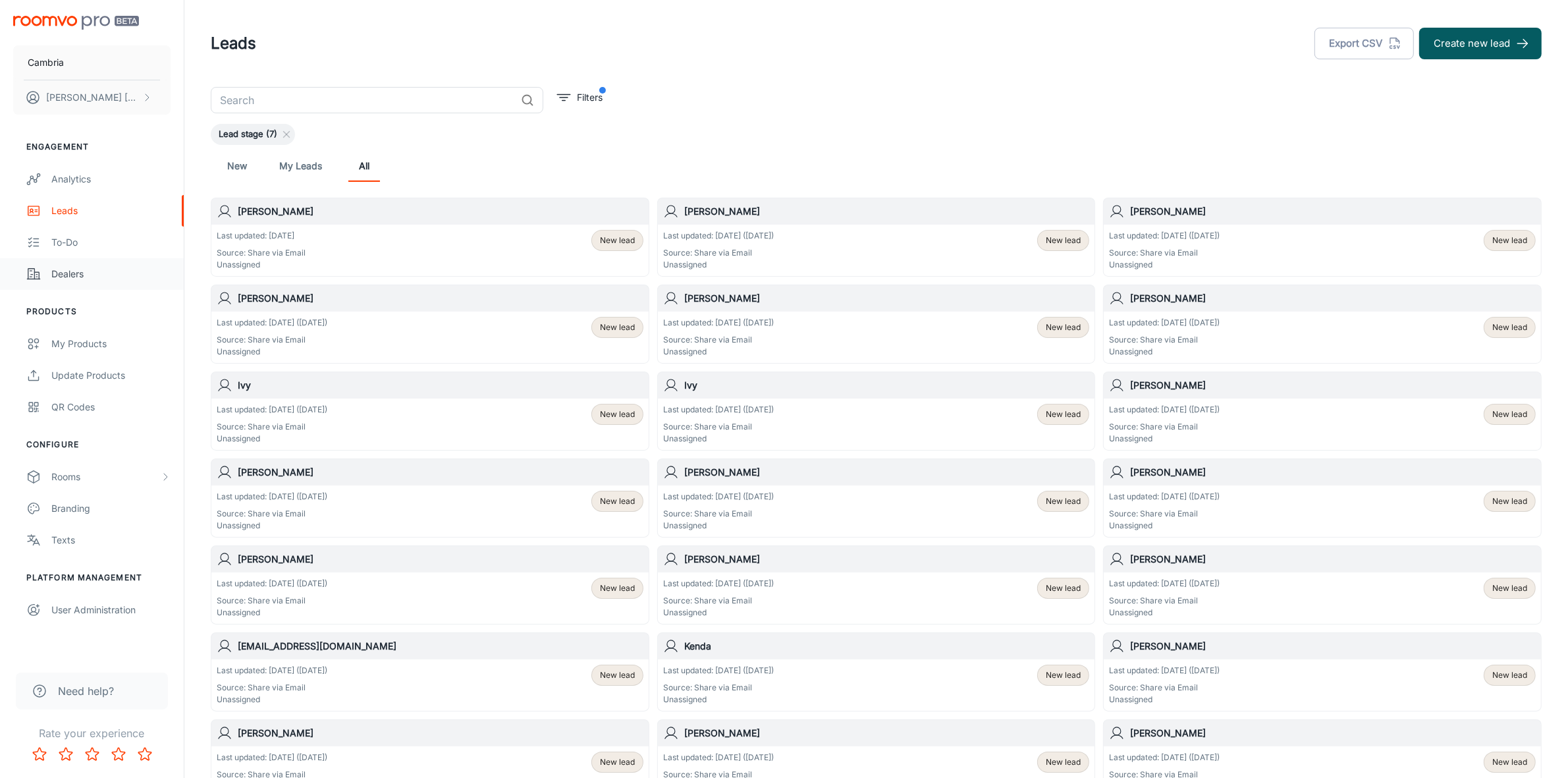
click at [66, 271] on div "Dealers" at bounding box center [111, 273] width 120 height 14
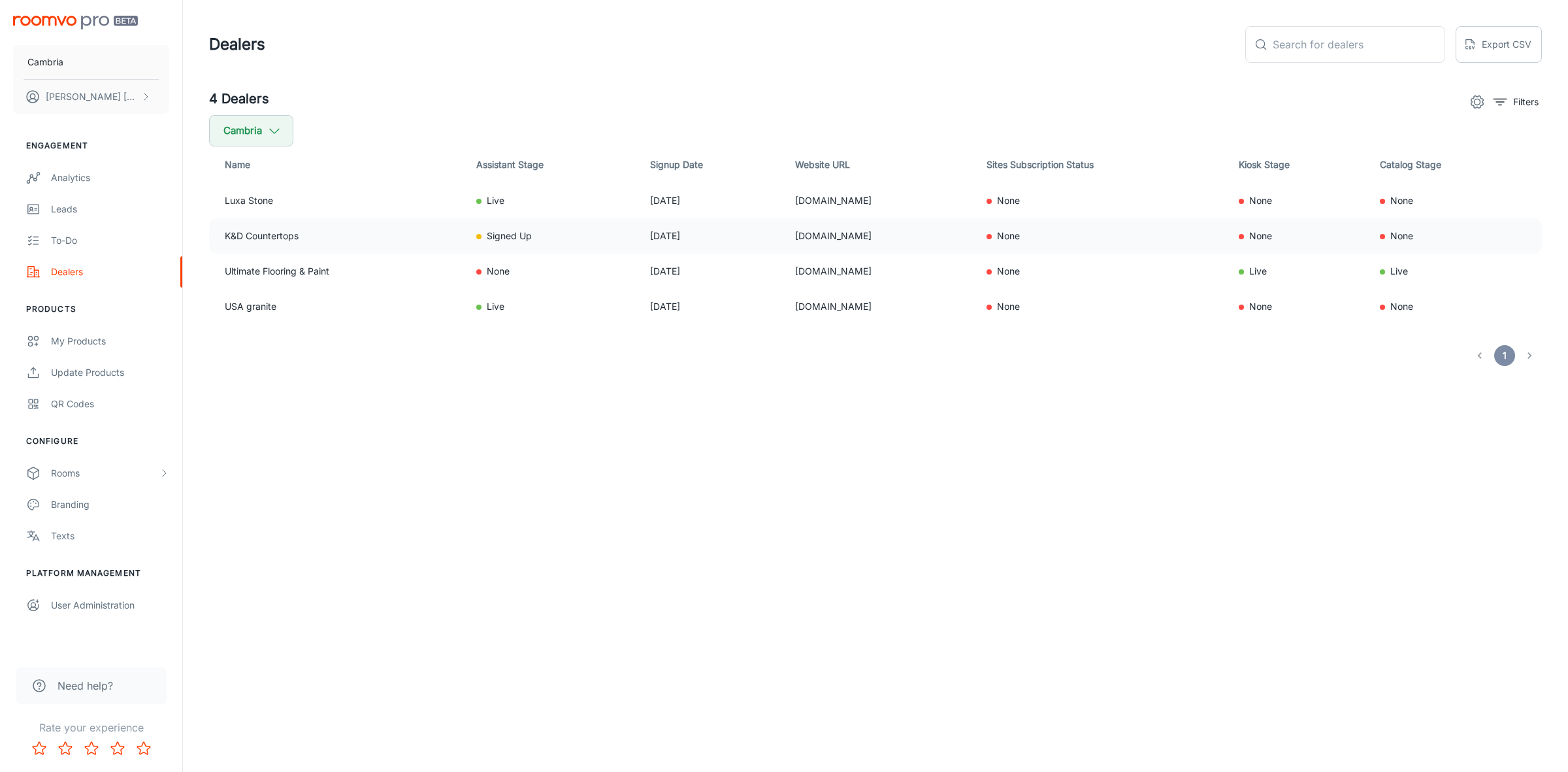
drag, startPoint x: 857, startPoint y: 235, endPoint x: 742, endPoint y: 236, distance: 115.0
click at [785, 236] on td "[DOMAIN_NAME]" at bounding box center [881, 235] width 191 height 35
copy td "[DOMAIN_NAME]"
